Goal: Task Accomplishment & Management: Manage account settings

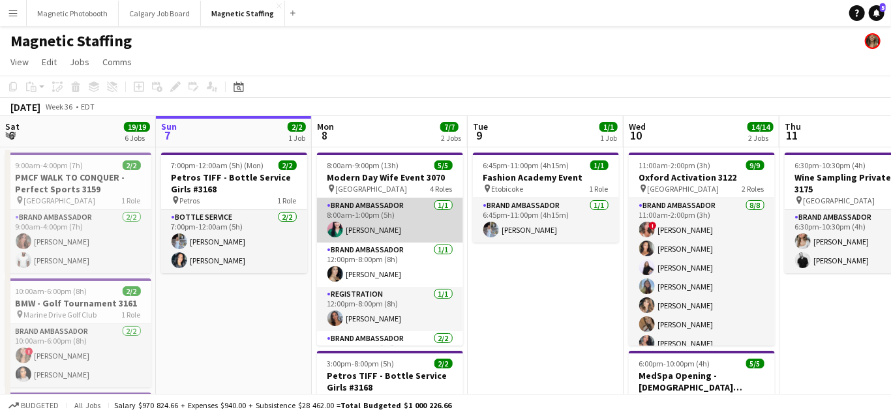
click at [363, 234] on app-card-role "Brand Ambassador [DATE] 8:00am-1:00pm (5h) [PERSON_NAME]" at bounding box center [390, 220] width 146 height 44
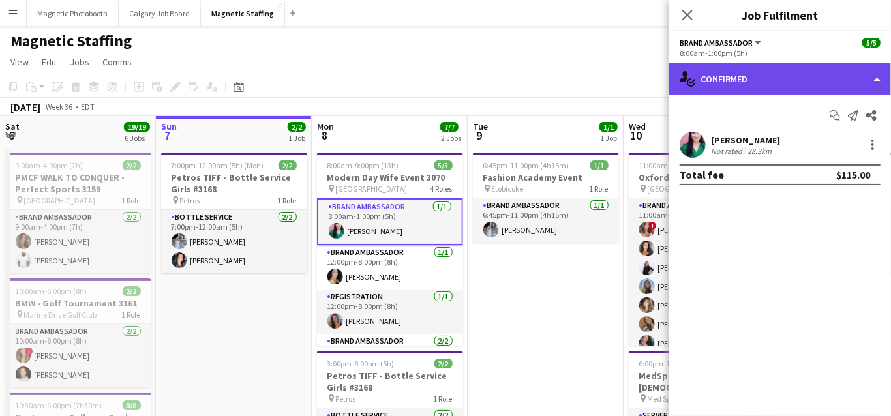
click at [772, 82] on div "single-neutral-actions-check-2 Confirmed" at bounding box center [780, 78] width 222 height 31
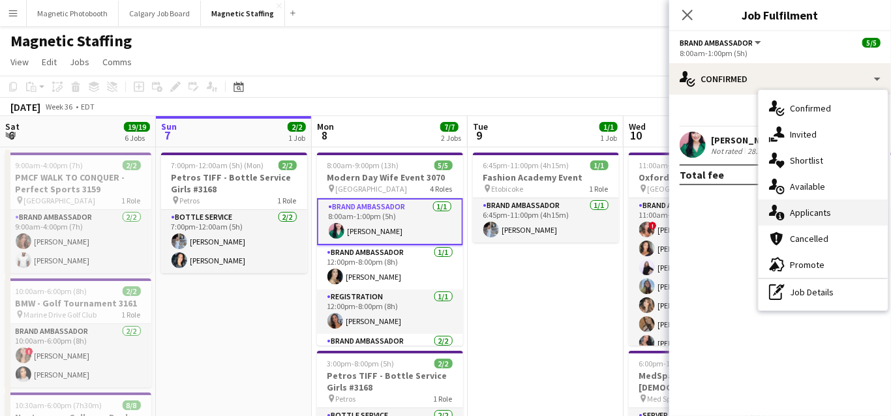
click at [772, 211] on icon "single-neutral-actions-information" at bounding box center [777, 213] width 16 height 16
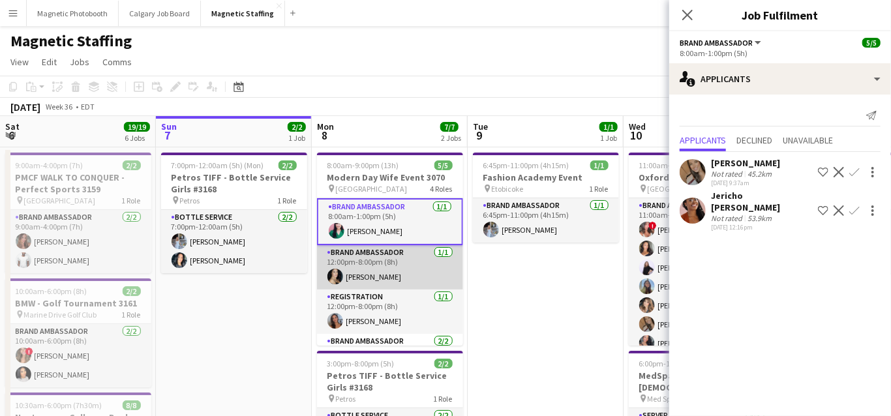
click at [397, 271] on app-card-role "Brand Ambassador [DATE] 12:00pm-8:00pm (8h) [PERSON_NAME]" at bounding box center [390, 267] width 146 height 44
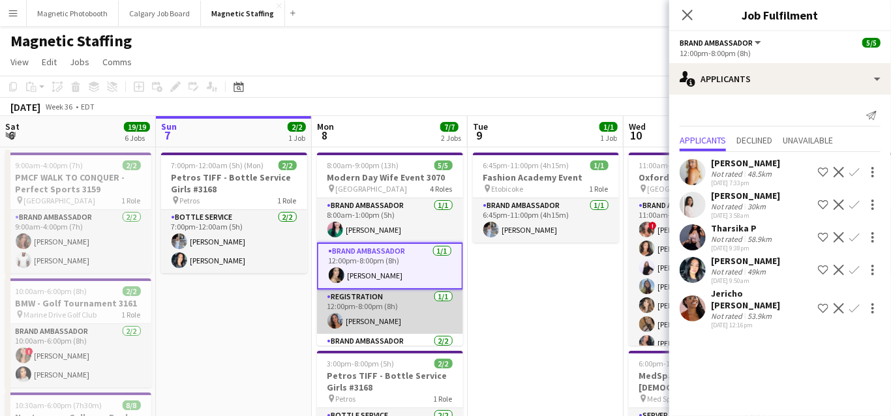
scroll to position [23, 0]
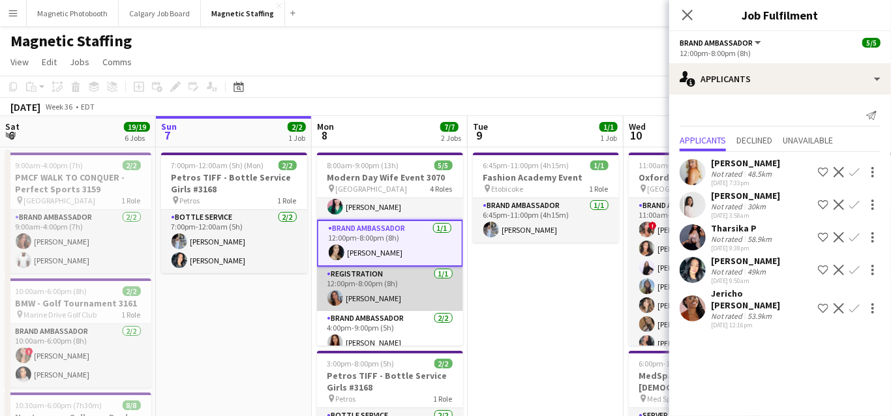
click at [365, 304] on app-card-role "Registration [DATE] 12:00pm-8:00pm (8h) [PERSON_NAME]" at bounding box center [390, 289] width 146 height 44
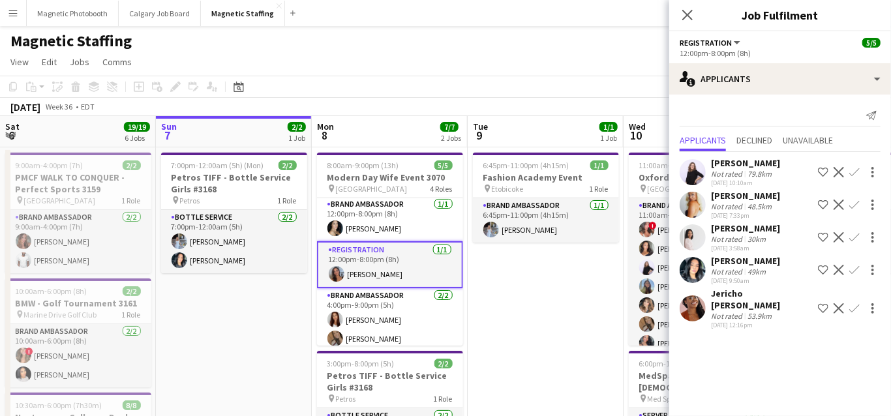
scroll to position [51, 0]
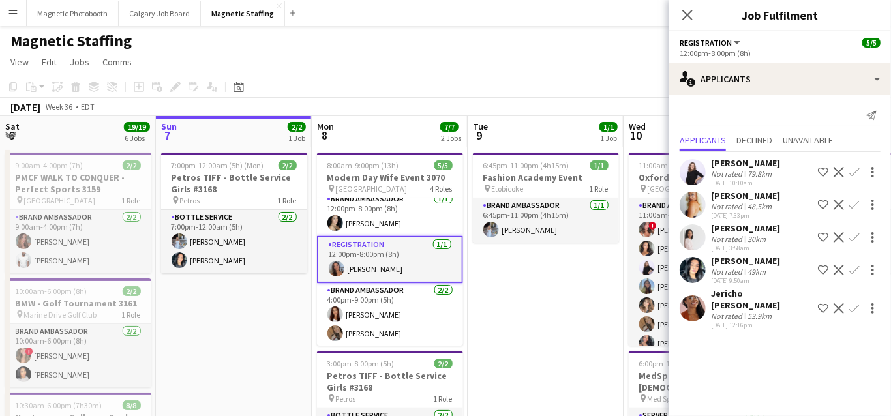
click at [365, 304] on app-card-role "Brand Ambassador [DATE] 4:00pm-9:00pm (5h) [PERSON_NAME] [PERSON_NAME]" at bounding box center [390, 314] width 146 height 63
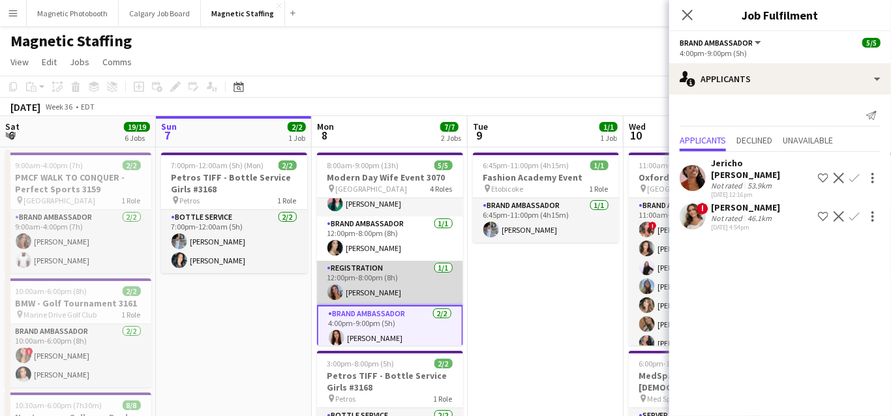
scroll to position [0, 0]
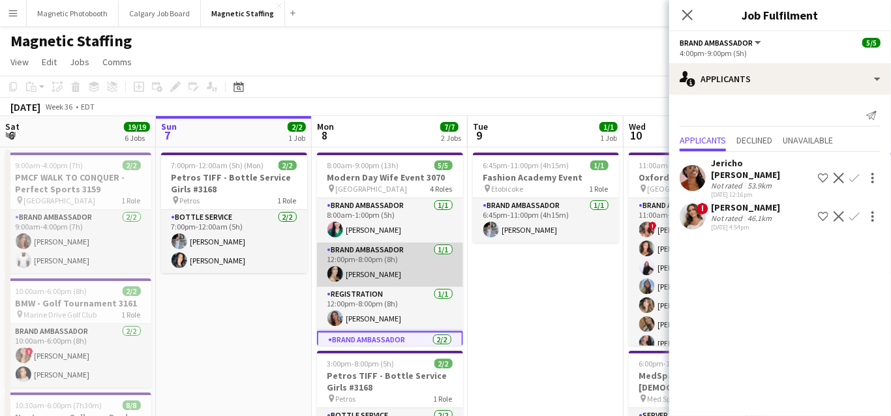
click at [365, 267] on app-card-role "Brand Ambassador [DATE] 12:00pm-8:00pm (8h) [PERSON_NAME]" at bounding box center [390, 265] width 146 height 44
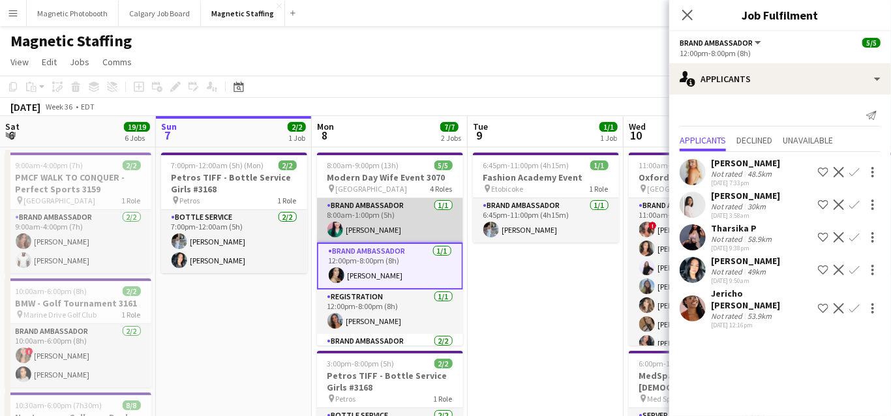
click at [357, 239] on app-card-role "Brand Ambassador [DATE] 8:00am-1:00pm (5h) [PERSON_NAME]" at bounding box center [390, 220] width 146 height 44
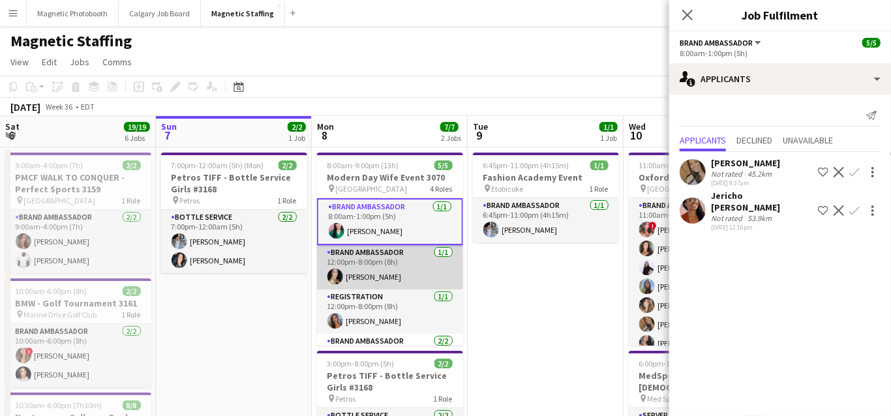
click at [378, 270] on app-card-role "Brand Ambassador [DATE] 12:00pm-8:00pm (8h) [PERSON_NAME]" at bounding box center [390, 267] width 146 height 44
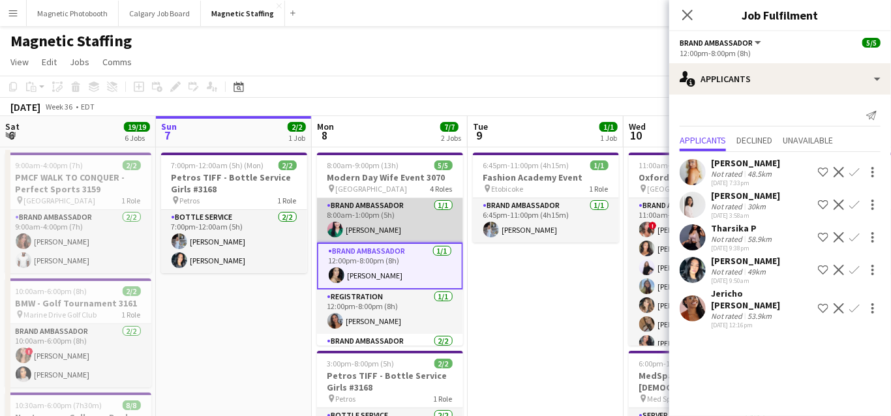
click at [407, 234] on app-card-role "Brand Ambassador [DATE] 8:00am-1:00pm (5h) [PERSON_NAME]" at bounding box center [390, 220] width 146 height 44
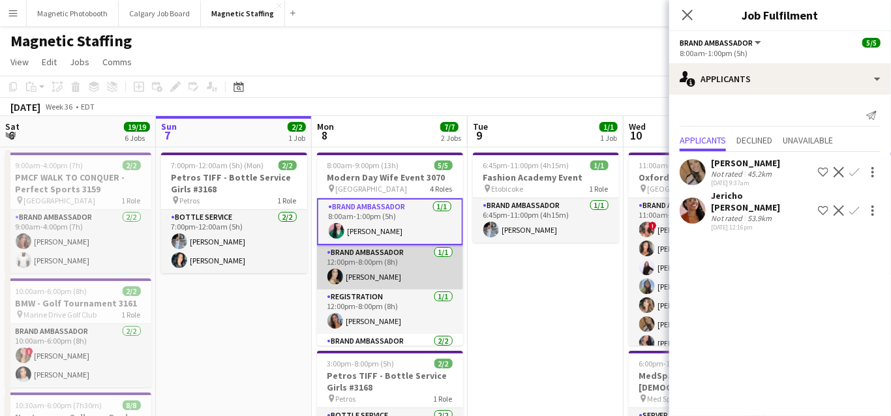
click at [387, 274] on app-card-role "Brand Ambassador [DATE] 12:00pm-8:00pm (8h) [PERSON_NAME]" at bounding box center [390, 267] width 146 height 44
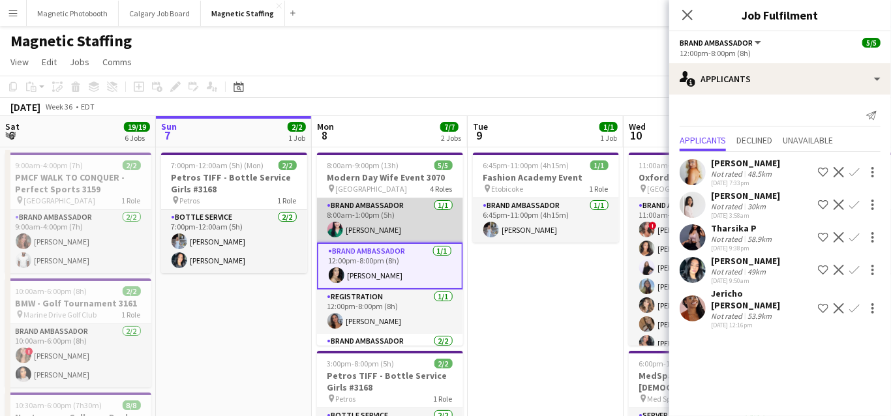
click at [406, 228] on app-card-role "Brand Ambassador [DATE] 8:00am-1:00pm (5h) [PERSON_NAME]" at bounding box center [390, 220] width 146 height 44
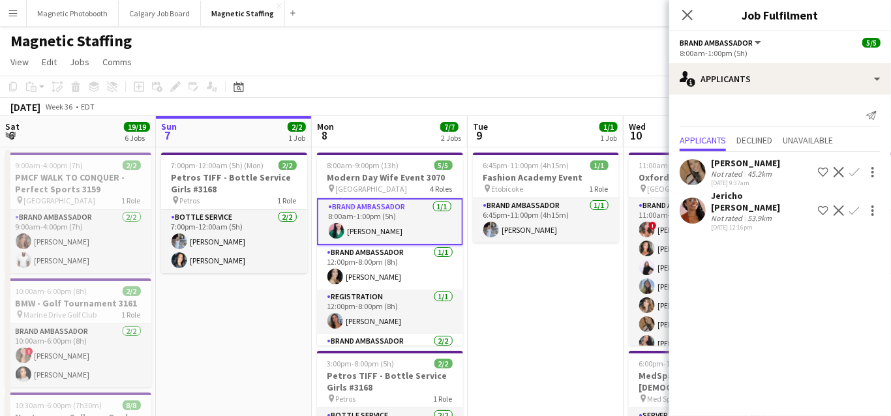
click at [841, 205] on app-icon "Decline" at bounding box center [839, 210] width 10 height 10
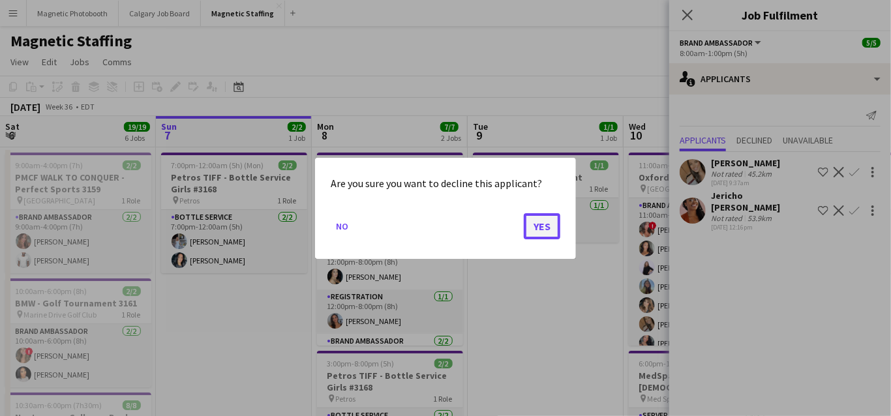
click at [536, 226] on button "Yes" at bounding box center [542, 226] width 37 height 26
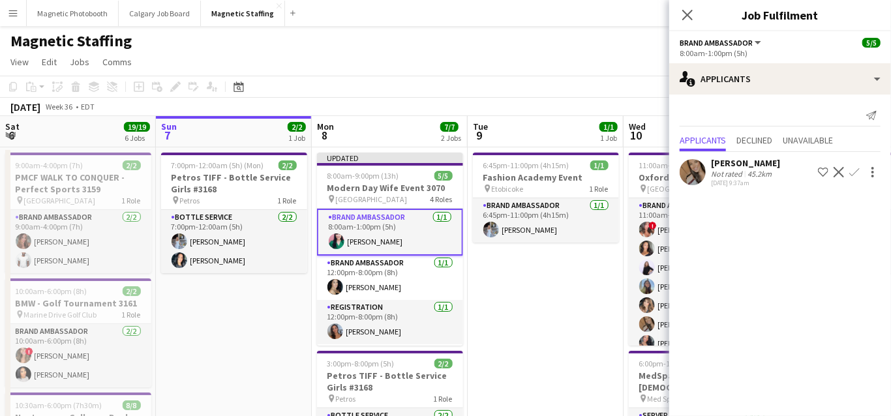
click at [838, 172] on app-icon "Decline" at bounding box center [839, 172] width 10 height 10
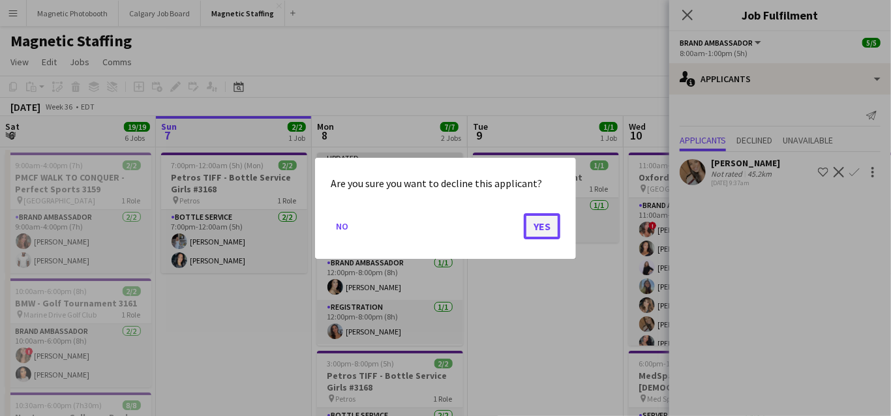
click at [543, 230] on button "Yes" at bounding box center [542, 226] width 37 height 26
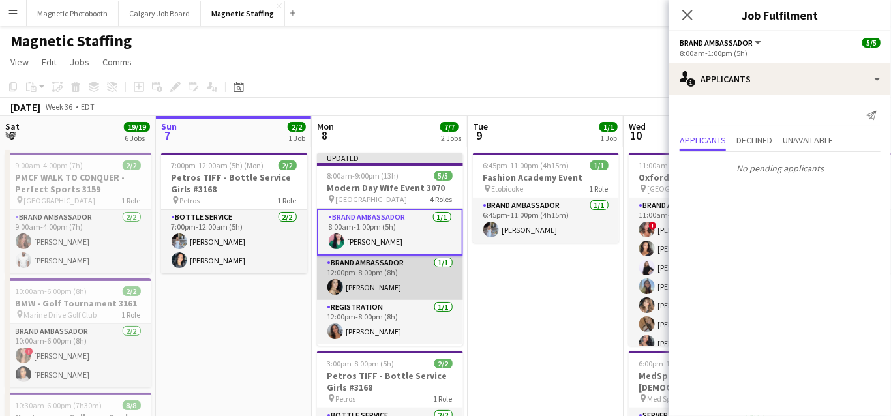
click at [399, 279] on app-card-role "Brand Ambassador [DATE] 12:00pm-8:00pm (8h) [PERSON_NAME]" at bounding box center [390, 278] width 146 height 44
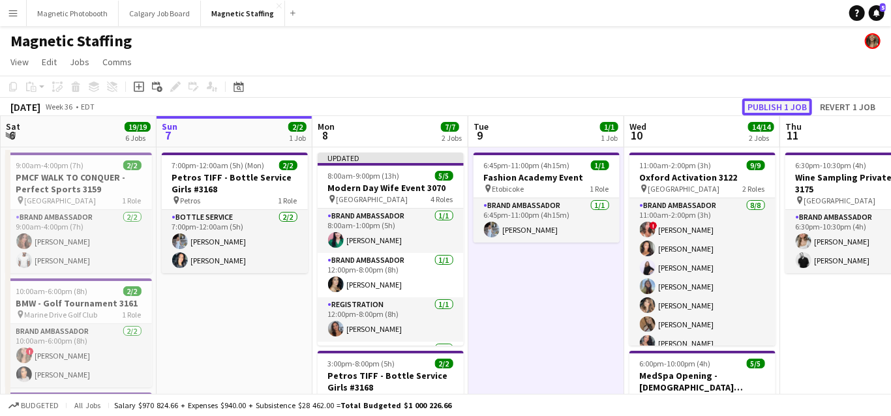
click at [768, 110] on button "Publish 1 job" at bounding box center [777, 106] width 70 height 17
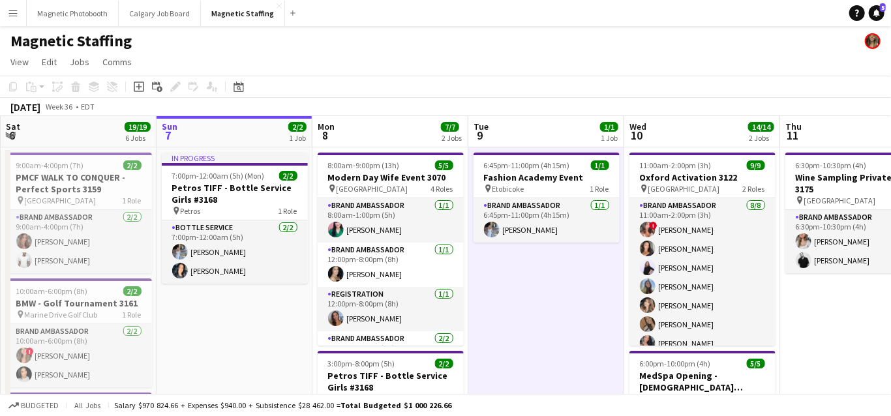
click at [18, 10] on button "Menu" at bounding box center [13, 13] width 26 height 26
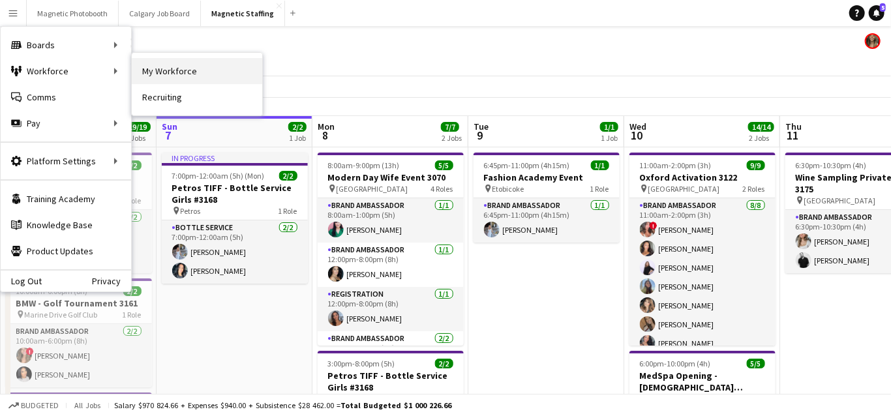
click at [167, 67] on link "My Workforce" at bounding box center [197, 71] width 130 height 26
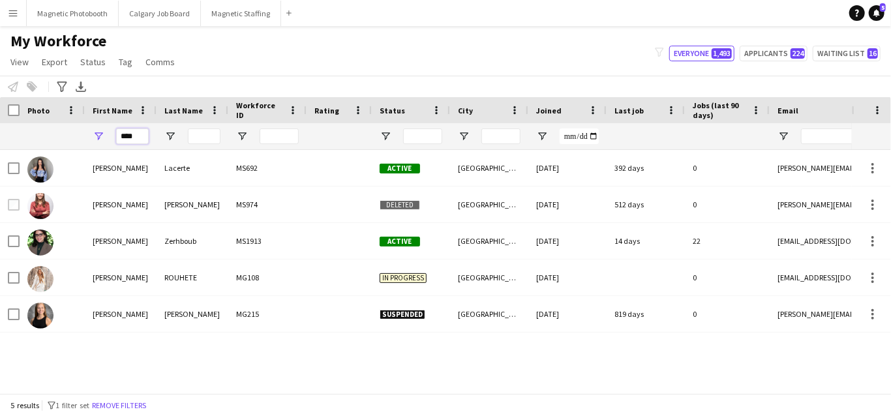
drag, startPoint x: 144, startPoint y: 138, endPoint x: 134, endPoint y: 127, distance: 14.8
click at [139, 134] on input "****" at bounding box center [132, 137] width 33 height 16
type input "*"
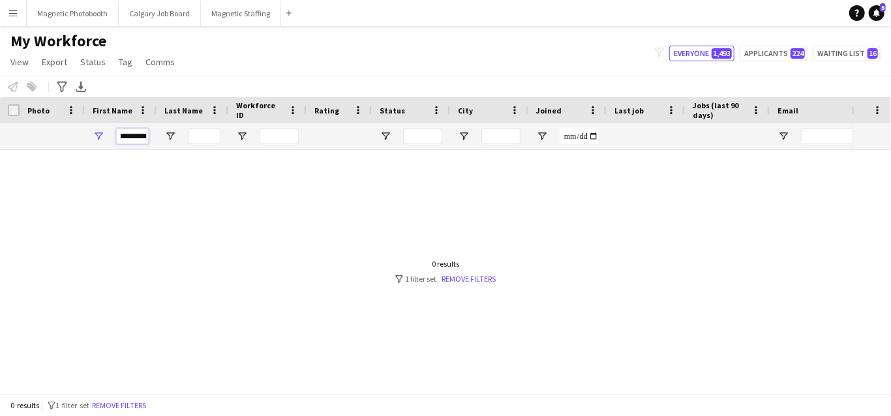
scroll to position [0, 2]
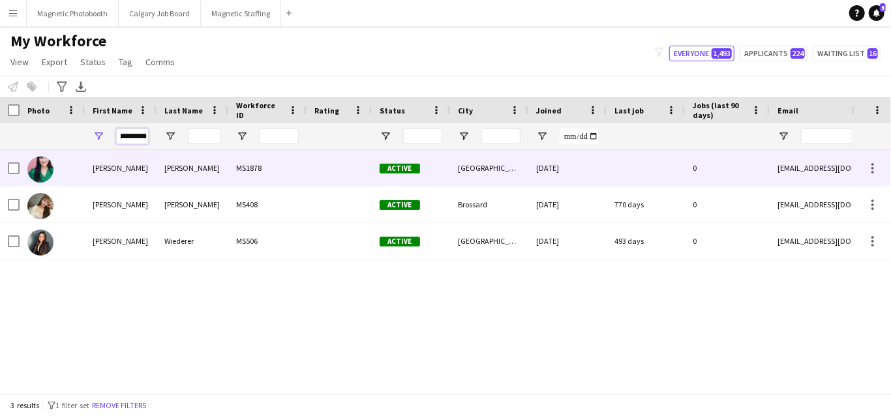
type input "*********"
click at [140, 172] on div "[PERSON_NAME]" at bounding box center [121, 168] width 72 height 36
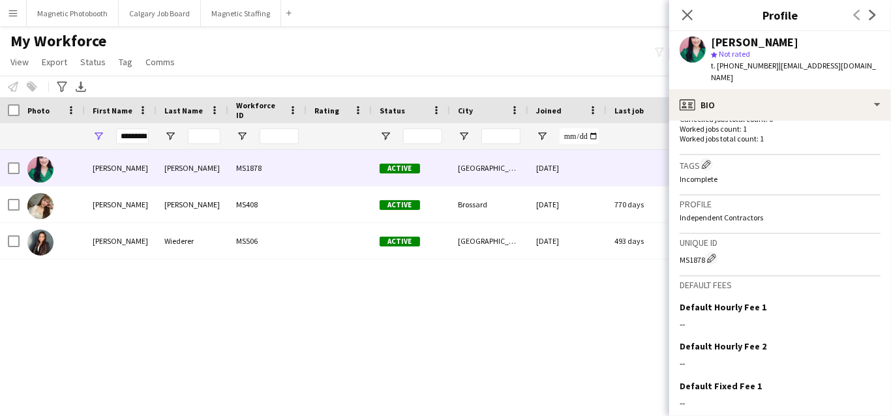
scroll to position [460, 0]
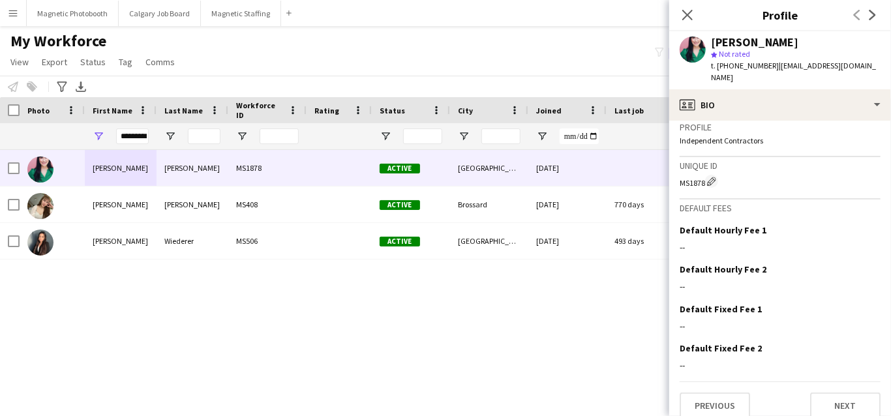
click at [588, 356] on div "[PERSON_NAME] MS1878 Active [GEOGRAPHIC_DATA] [DATE] 0 [EMAIL_ADDRESS][DOMAIN_N…" at bounding box center [426, 271] width 852 height 243
click at [245, 15] on button "Magnetic Staffing Close" at bounding box center [241, 13] width 80 height 25
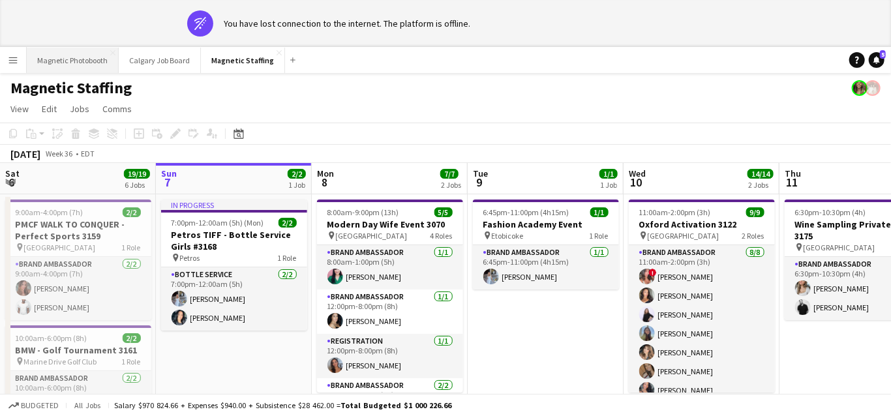
click at [65, 61] on button "Magnetic Photobooth Close" at bounding box center [73, 60] width 92 height 25
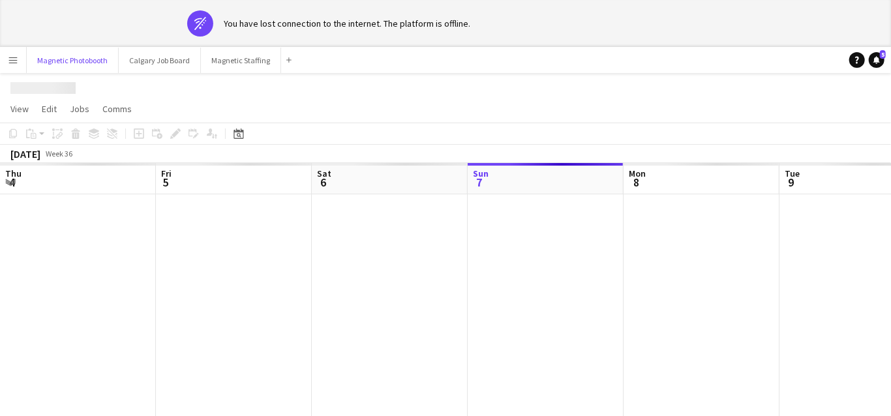
scroll to position [0, 312]
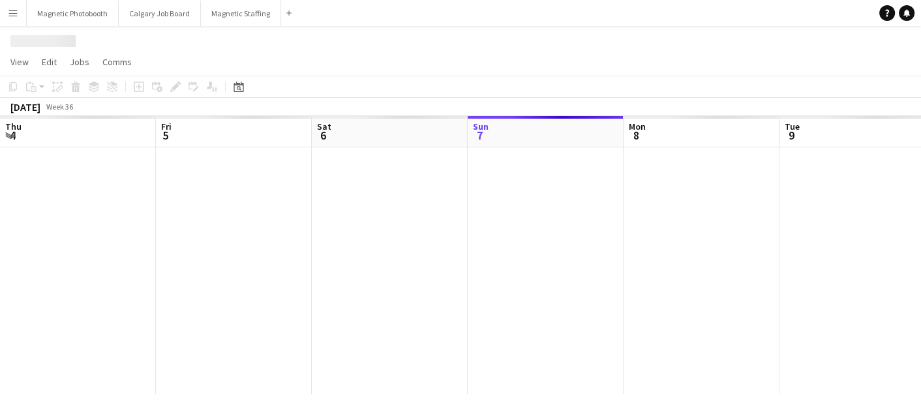
scroll to position [0, 312]
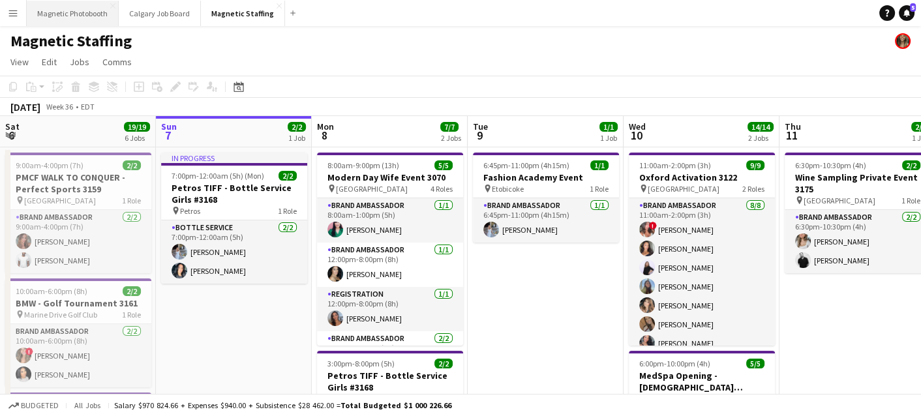
click at [67, 16] on button "Magnetic Photobooth Close" at bounding box center [73, 13] width 92 height 25
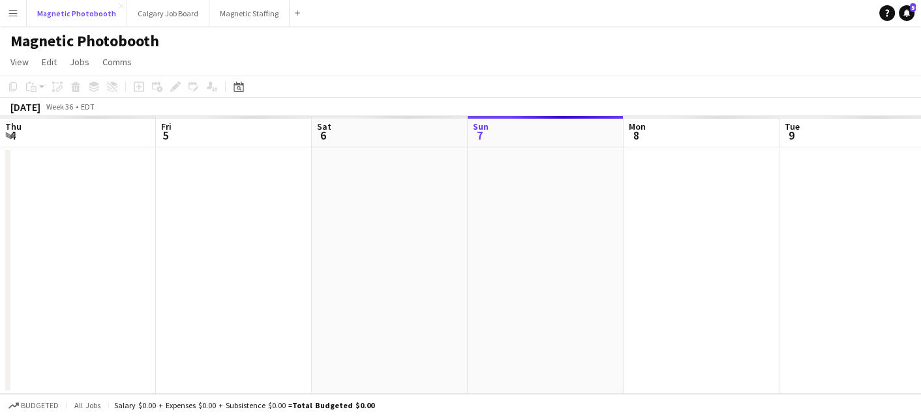
scroll to position [0, 312]
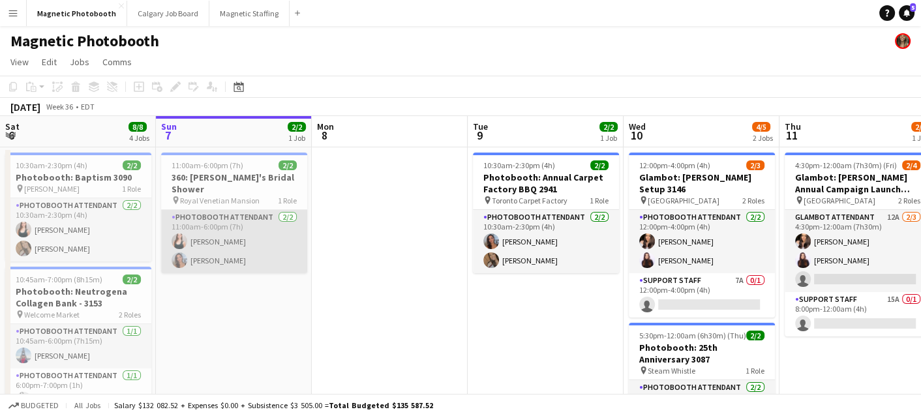
click at [201, 238] on app-card-role "Photobooth Attendant 2/2 11:00am-6:00pm (7h) Amy Matyszczuk Diana Michailidis" at bounding box center [234, 241] width 146 height 63
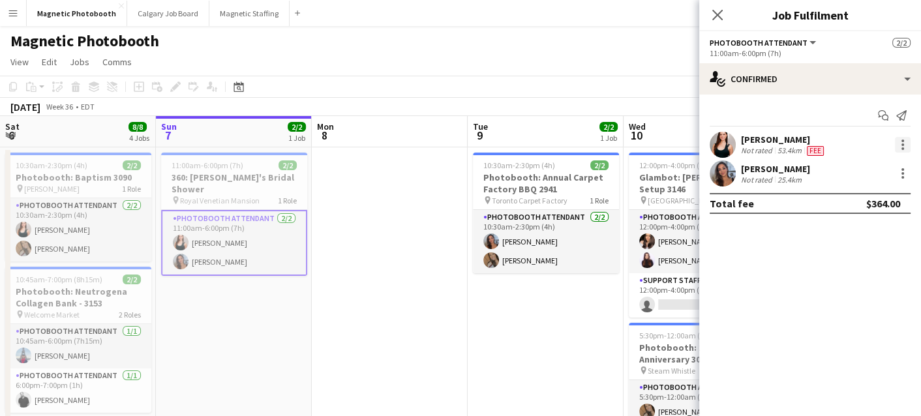
click at [900, 145] on div at bounding box center [903, 145] width 16 height 16
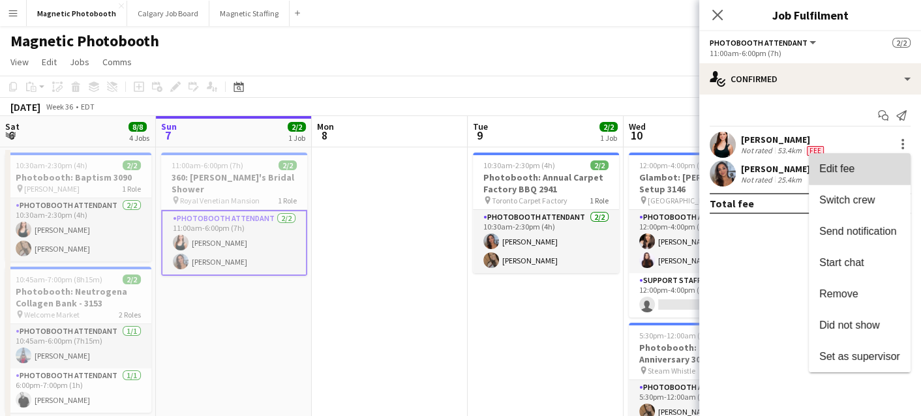
click at [884, 164] on span "Edit fee" at bounding box center [859, 169] width 81 height 12
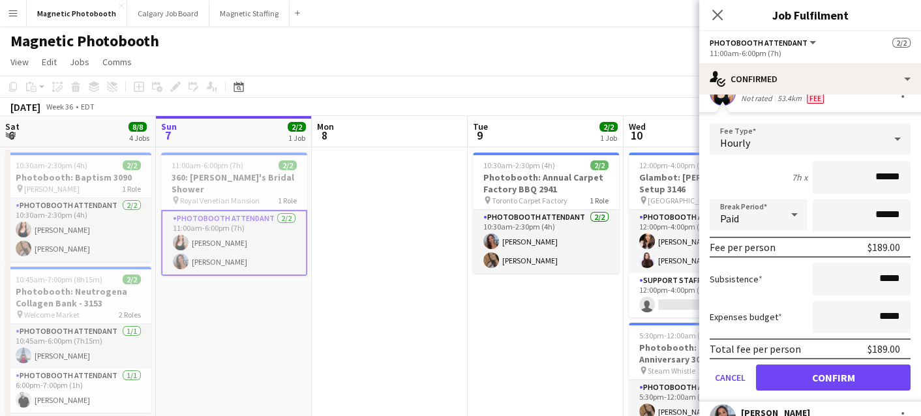
scroll to position [75, 0]
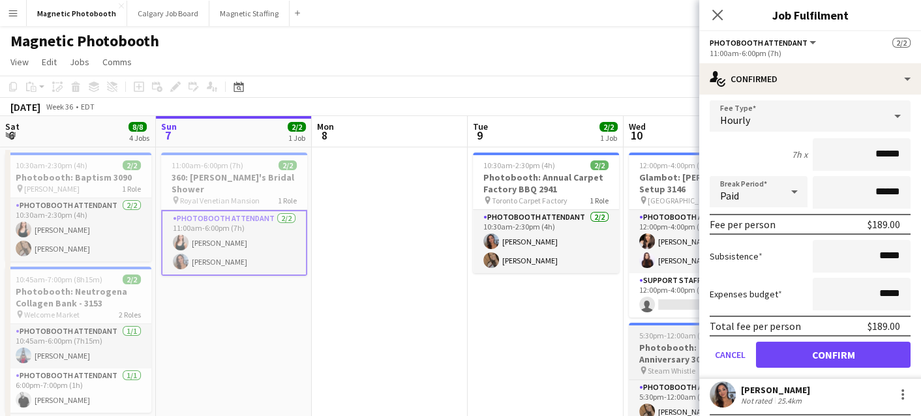
click at [632, 342] on h3 "Photobooth: 25th Anniversary 3087" at bounding box center [702, 353] width 146 height 23
